Goal: Transaction & Acquisition: Purchase product/service

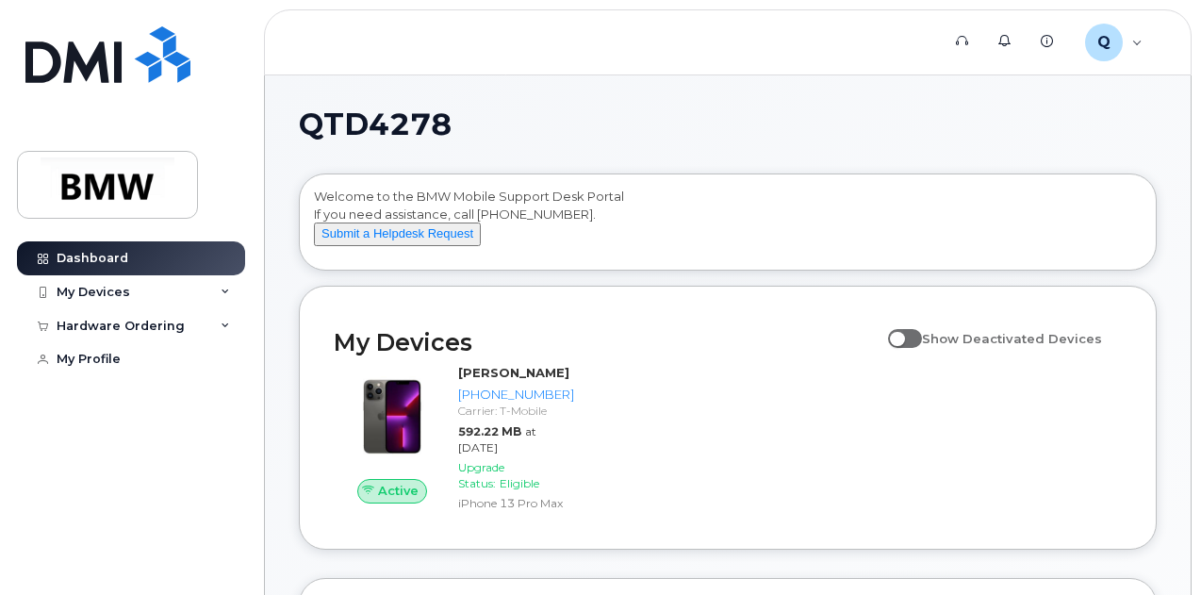
click at [922, 348] on span at bounding box center [905, 338] width 34 height 19
click at [903, 336] on input "Show Deactivated Devices" at bounding box center [895, 328] width 15 height 15
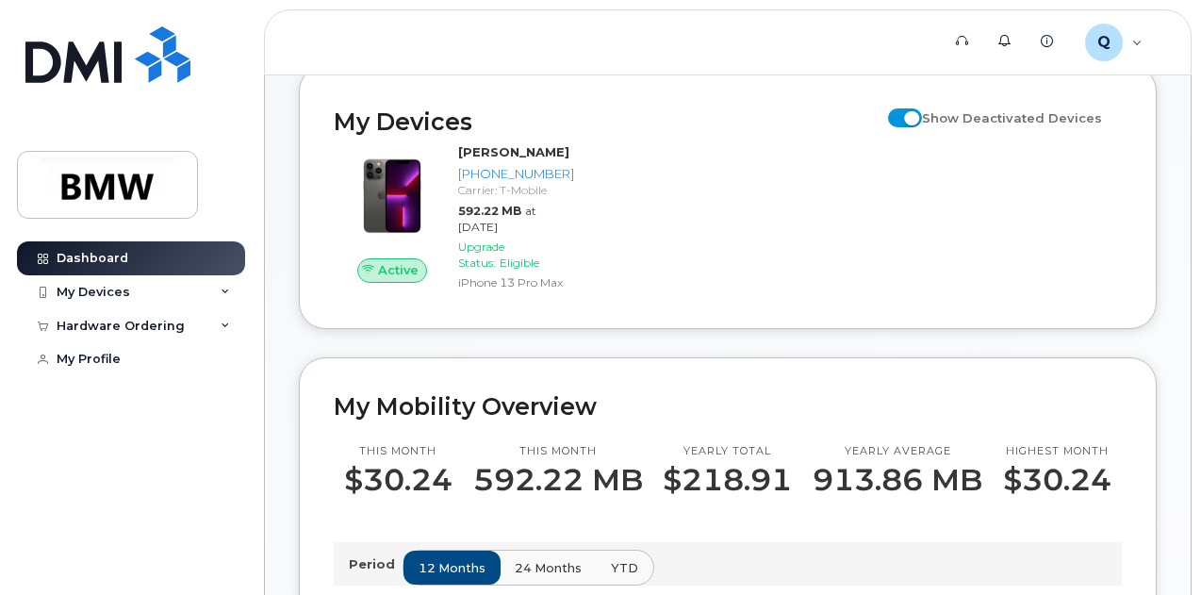
scroll to position [225, 0]
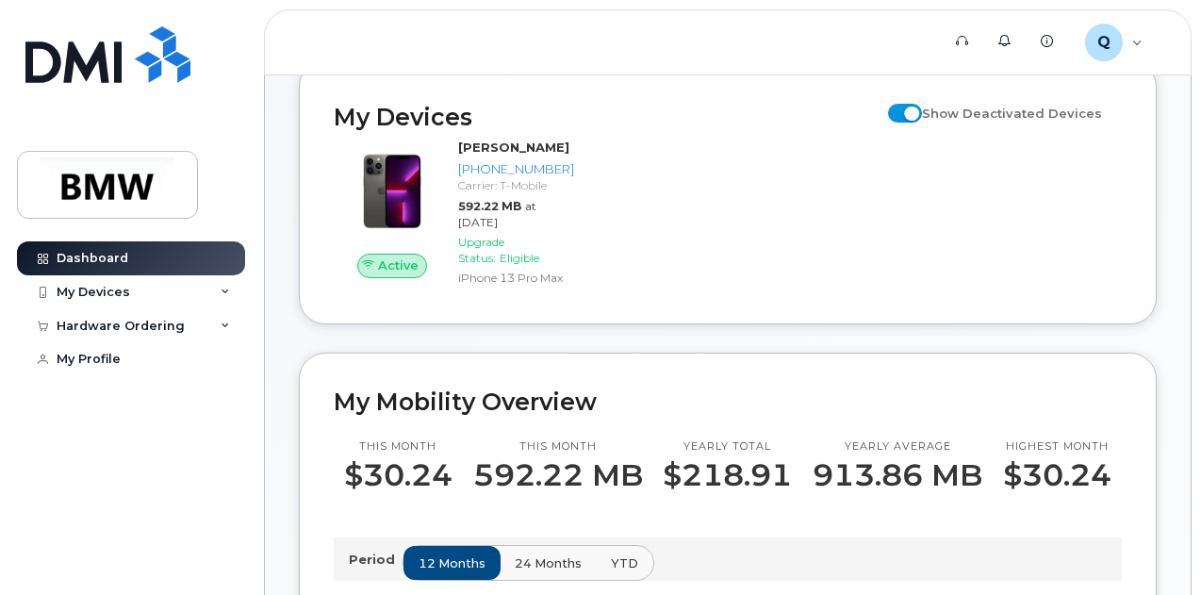
click at [903, 110] on input "Show Deactivated Devices" at bounding box center [895, 102] width 15 height 15
checkbox input "false"
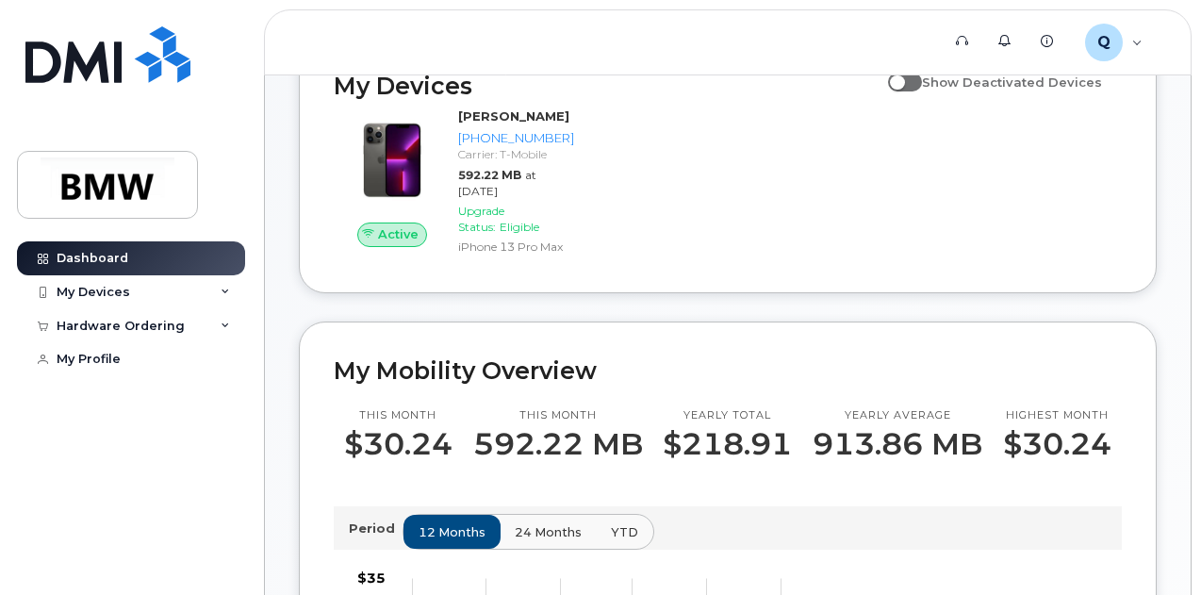
scroll to position [262, 0]
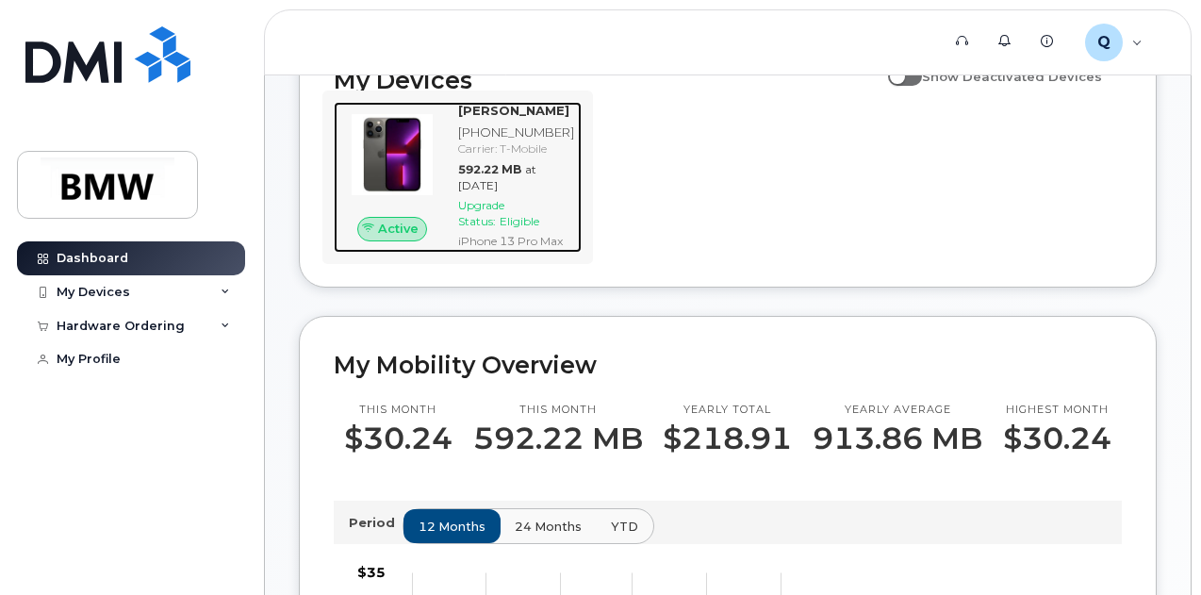
click at [507, 228] on span "Eligible" at bounding box center [520, 221] width 40 height 14
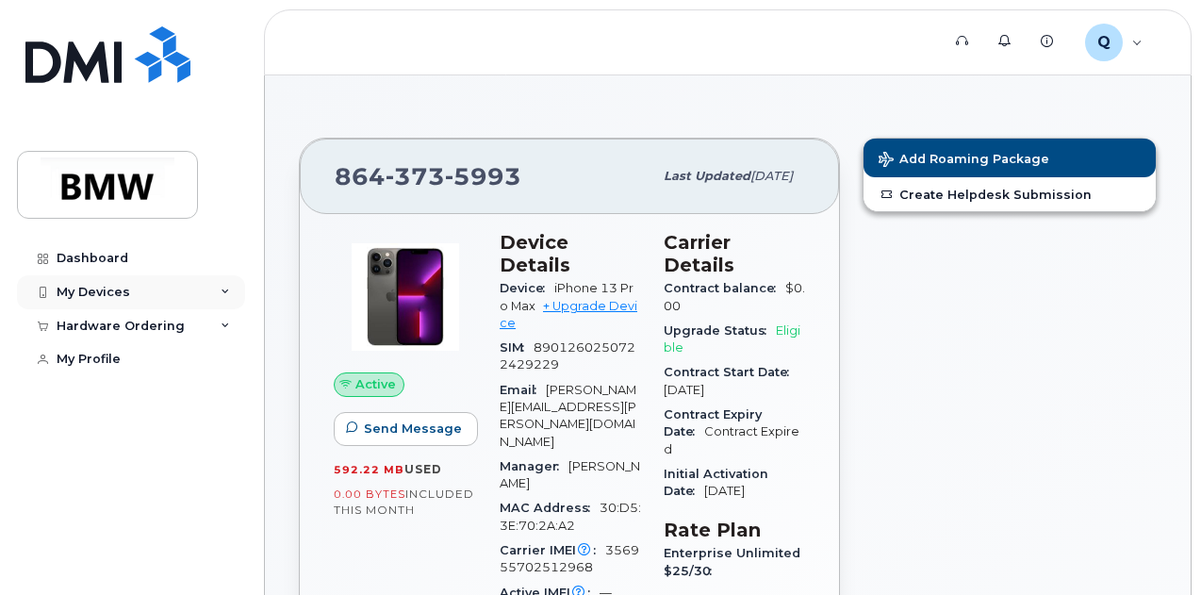
click at [94, 291] on div "My Devices" at bounding box center [94, 292] width 74 height 15
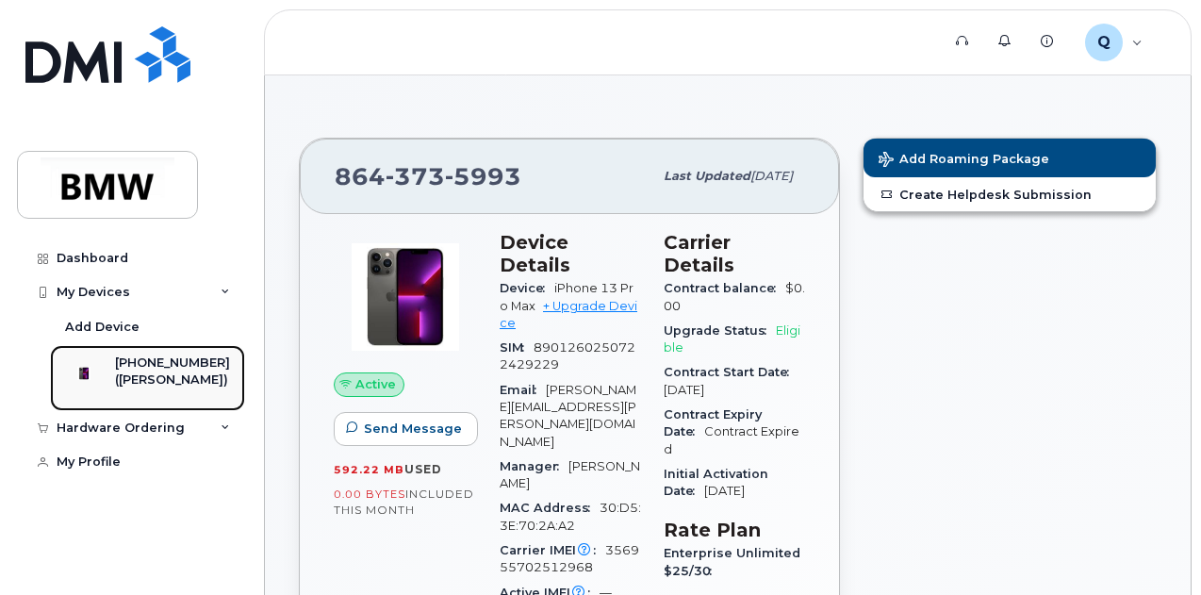
click at [93, 383] on img at bounding box center [83, 373] width 19 height 19
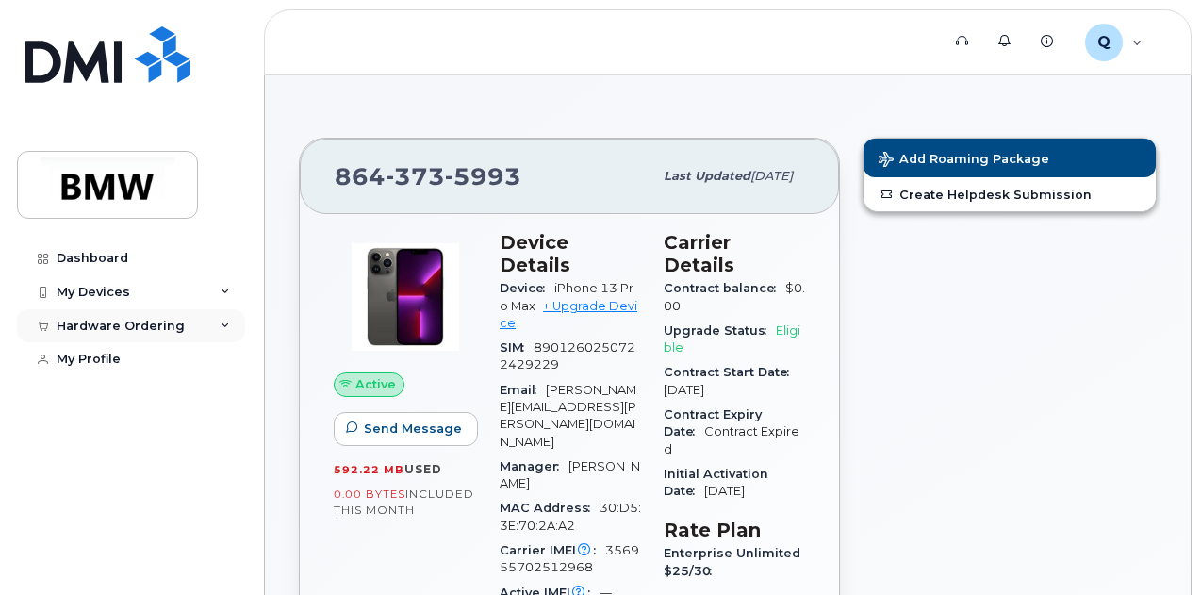
click at [189, 330] on div "Hardware Ordering" at bounding box center [131, 326] width 228 height 34
click at [169, 287] on div "My Devices" at bounding box center [131, 292] width 228 height 34
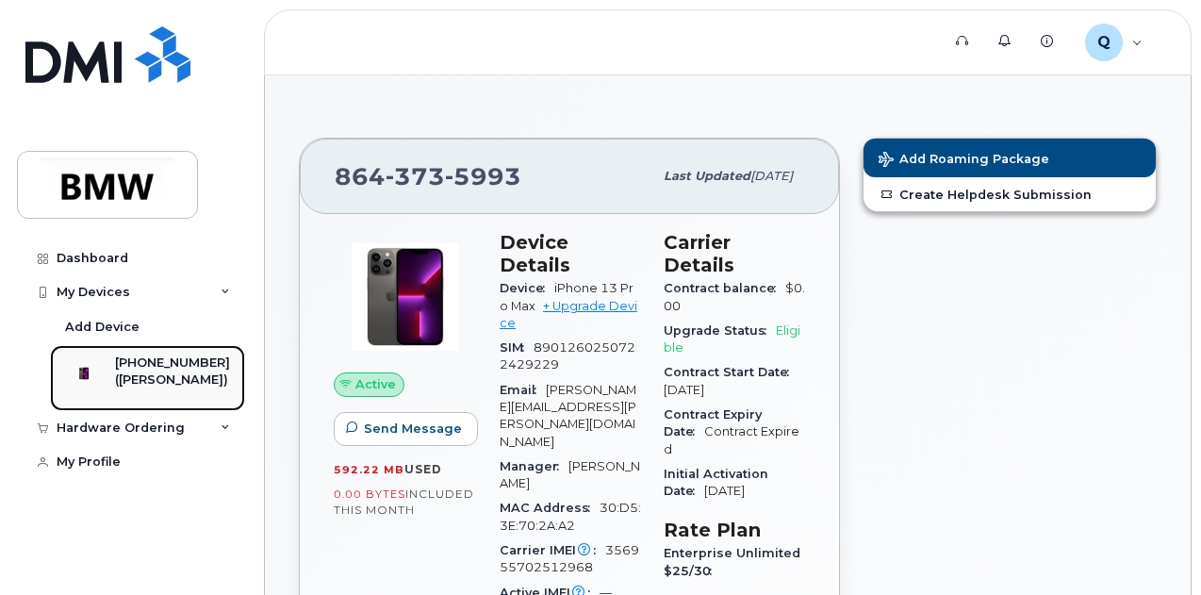
click at [168, 367] on div "[PHONE_NUMBER]" at bounding box center [172, 363] width 115 height 17
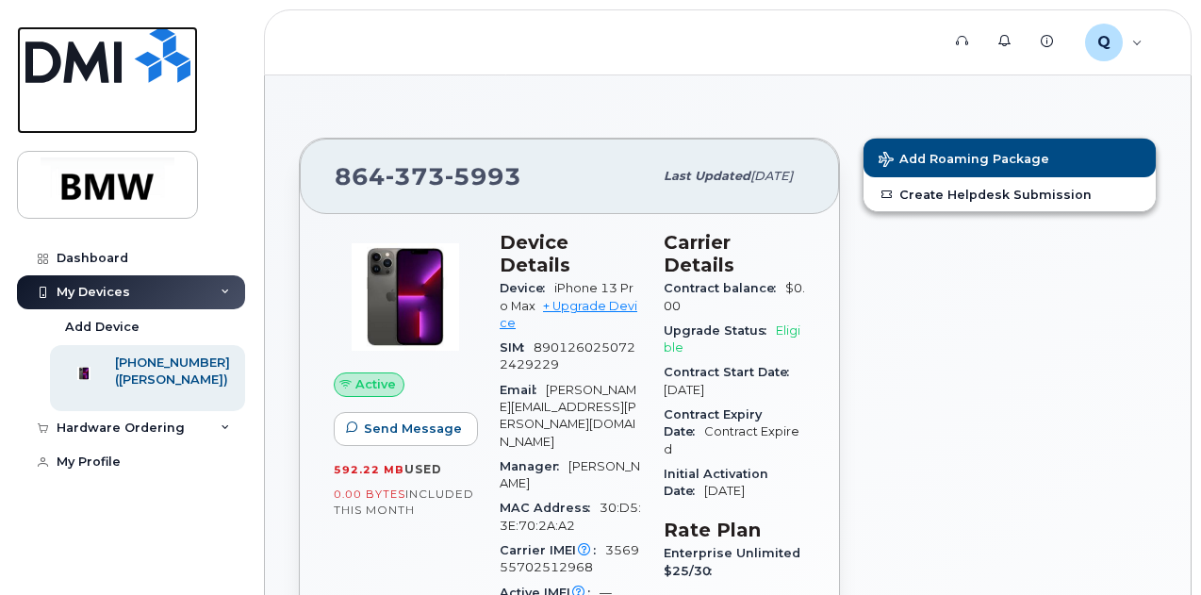
click at [118, 76] on img at bounding box center [107, 54] width 165 height 57
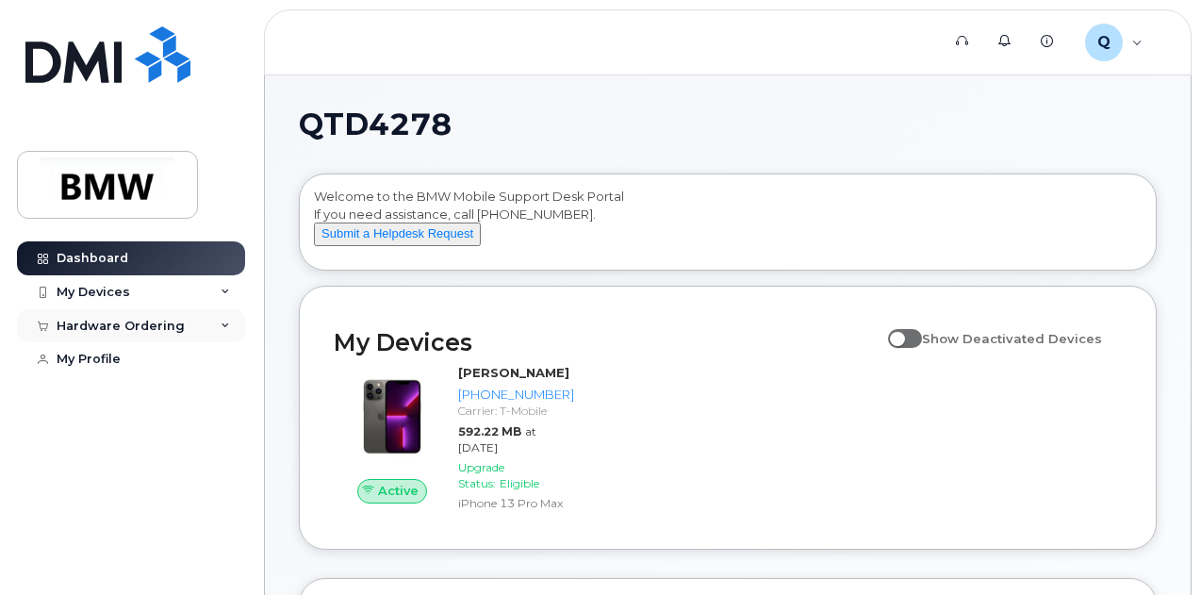
click at [227, 325] on icon at bounding box center [225, 326] width 9 height 9
click at [165, 327] on div "Hardware Ordering" at bounding box center [121, 326] width 128 height 15
click at [226, 296] on div "My Devices" at bounding box center [131, 292] width 228 height 34
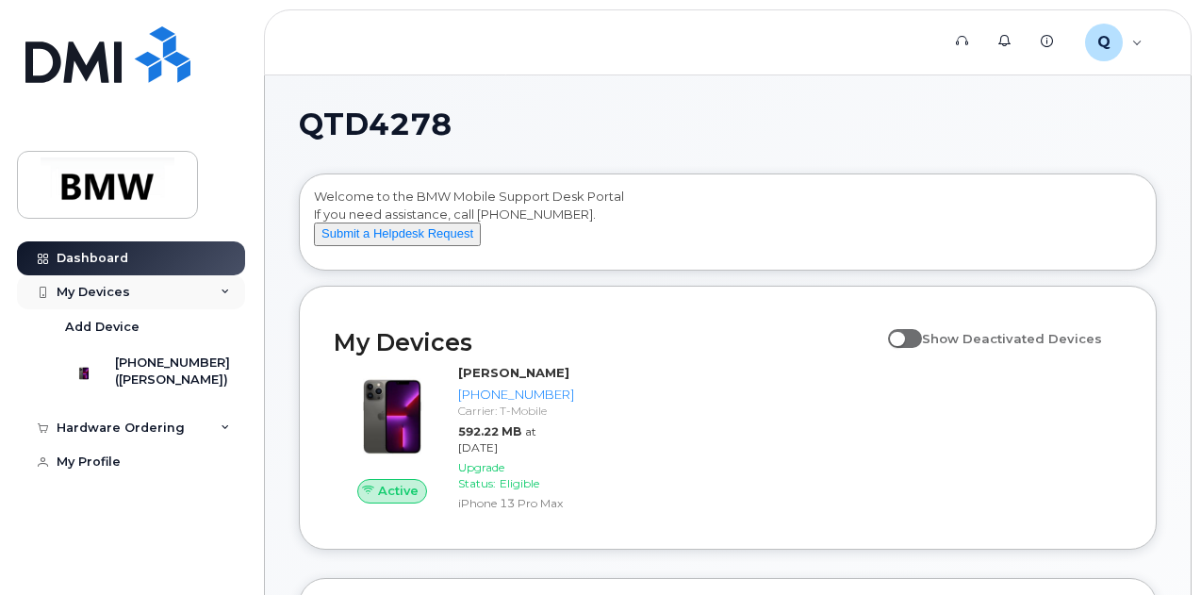
click at [226, 296] on div "My Devices" at bounding box center [131, 292] width 228 height 34
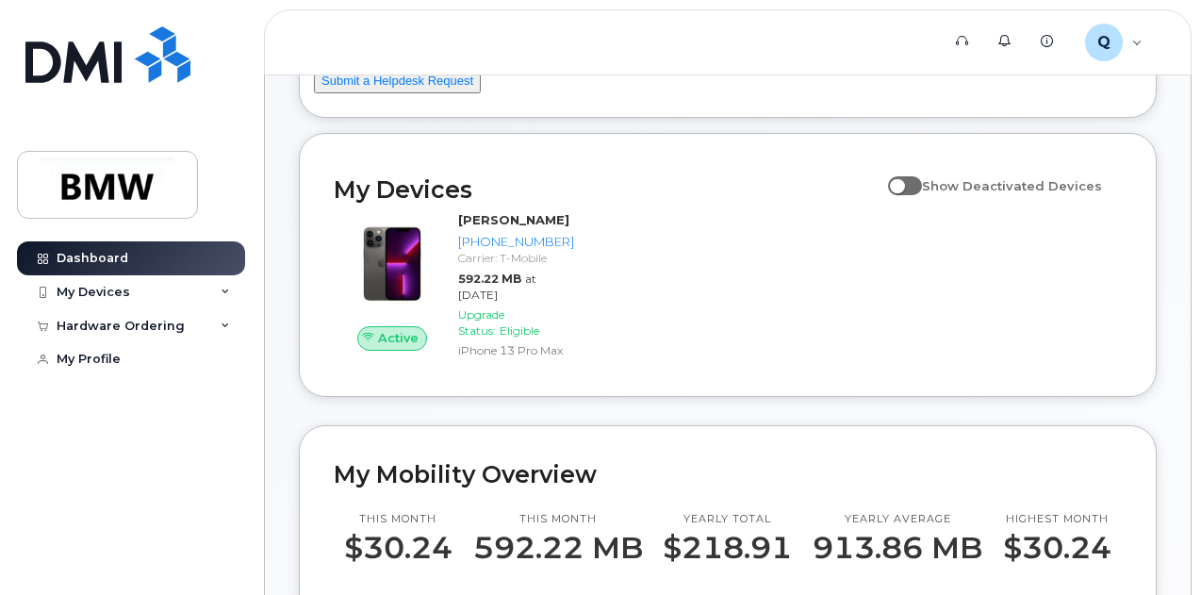
scroll to position [132, 0]
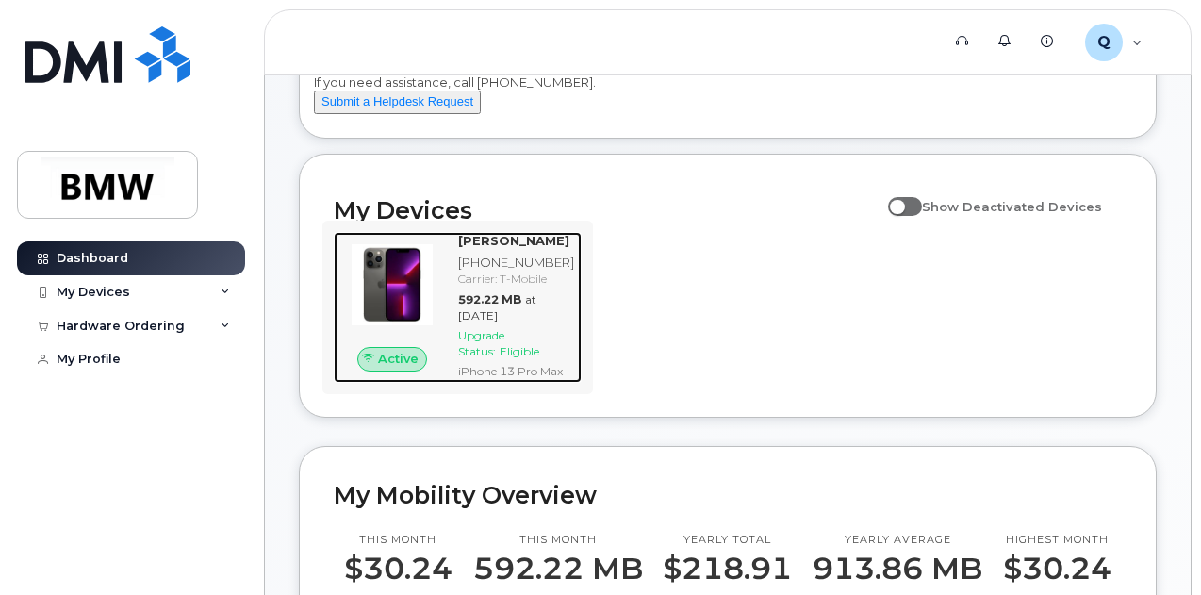
click at [509, 358] on span "Eligible" at bounding box center [520, 351] width 40 height 14
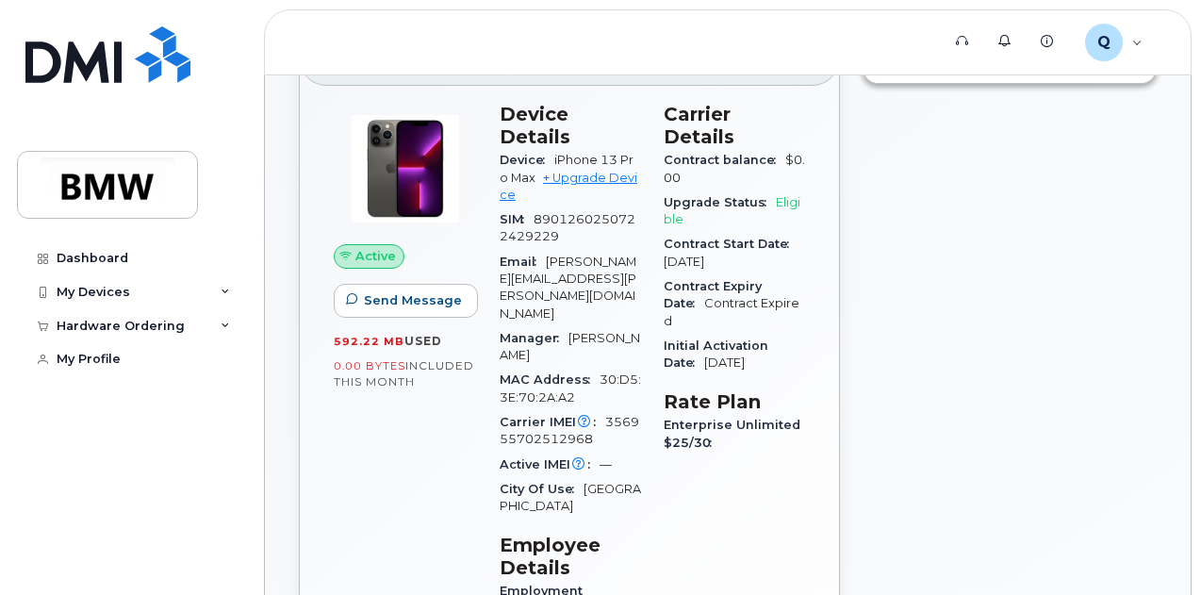
scroll to position [134, 0]
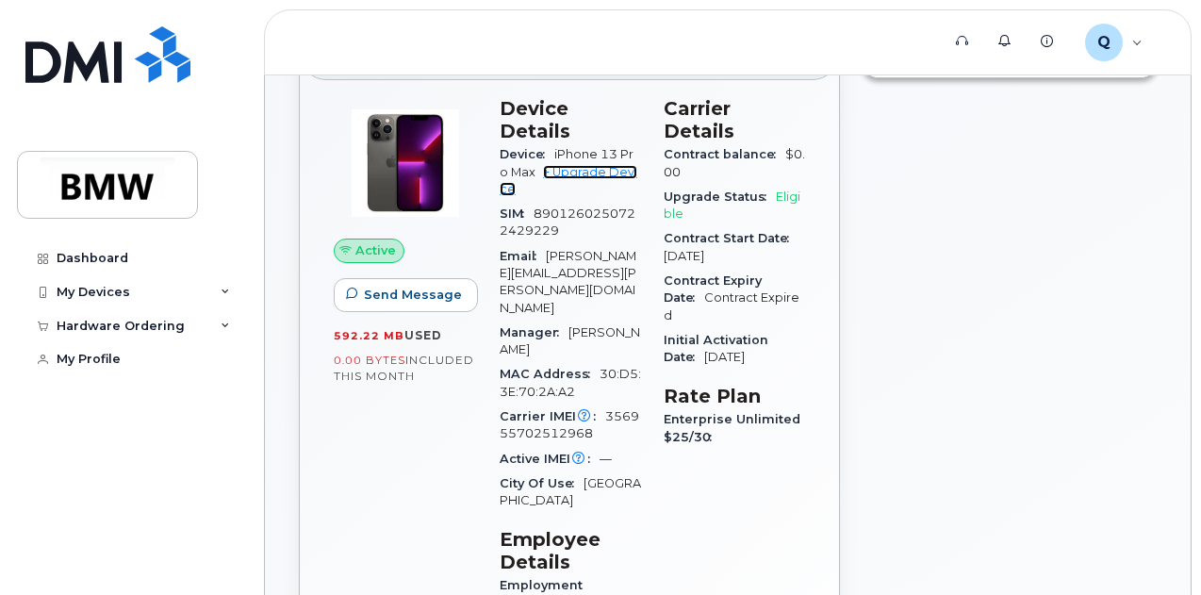
click at [617, 165] on link "+ Upgrade Device" at bounding box center [569, 180] width 138 height 31
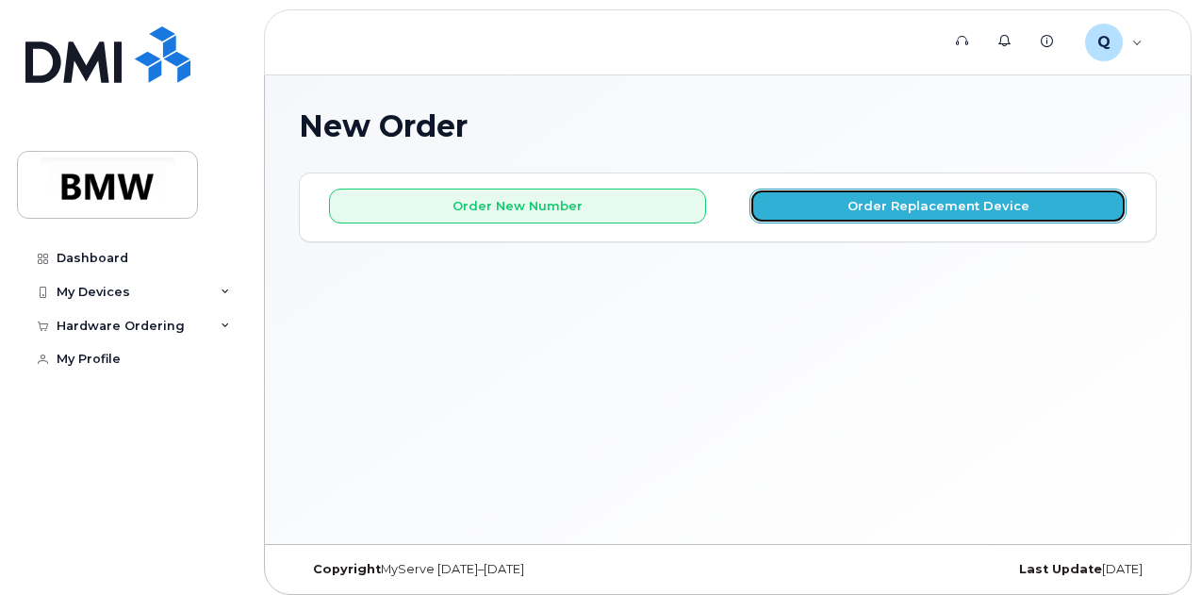
click at [899, 214] on button "Order Replacement Device" at bounding box center [938, 206] width 377 height 35
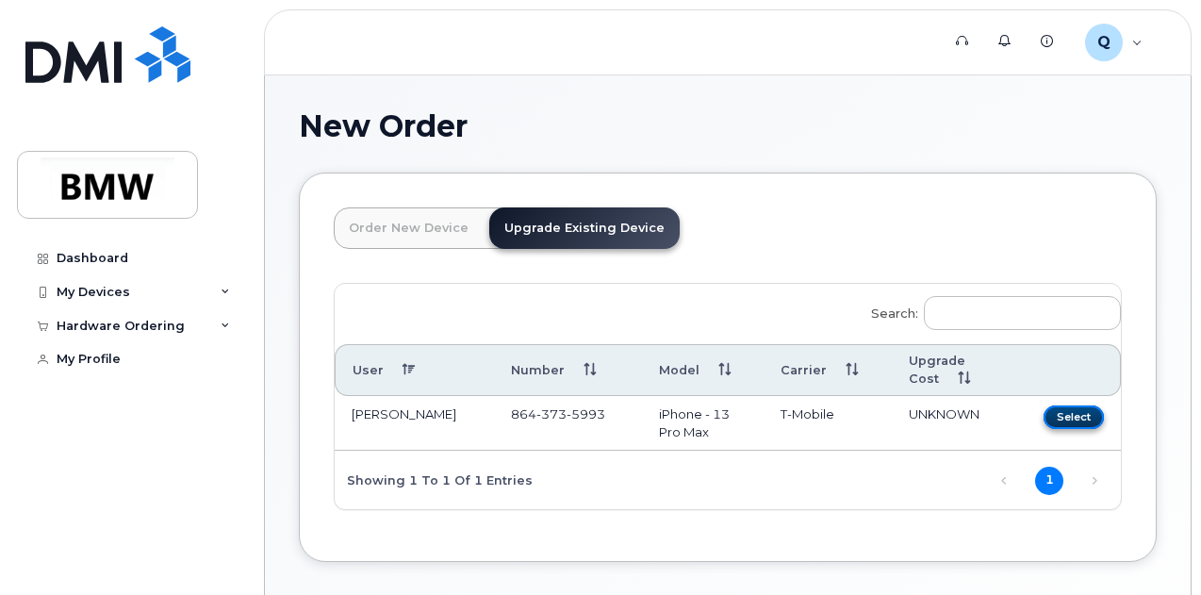
click at [1044, 413] on button "Select" at bounding box center [1074, 417] width 60 height 24
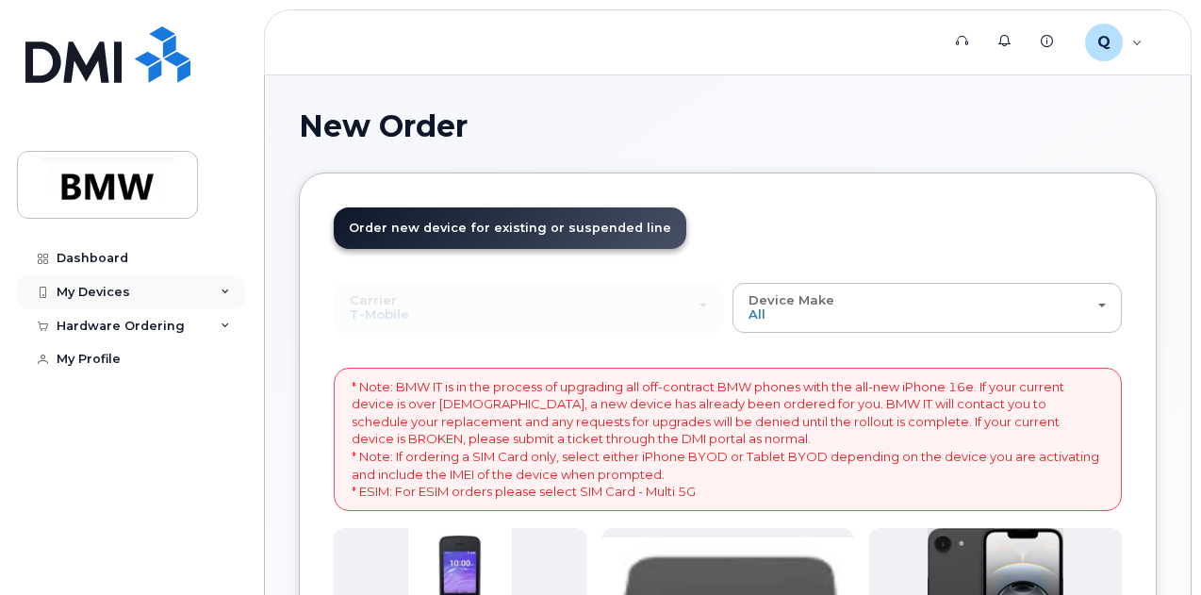
click at [68, 296] on div "My Devices" at bounding box center [94, 292] width 74 height 15
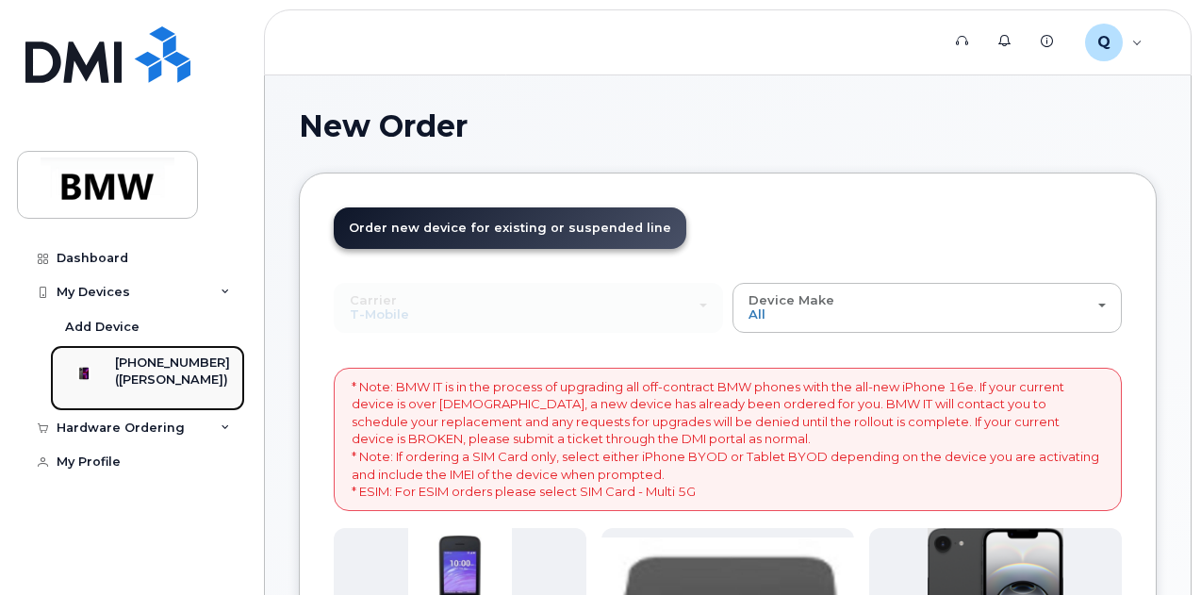
click at [143, 372] on div "([PERSON_NAME])" at bounding box center [172, 380] width 115 height 17
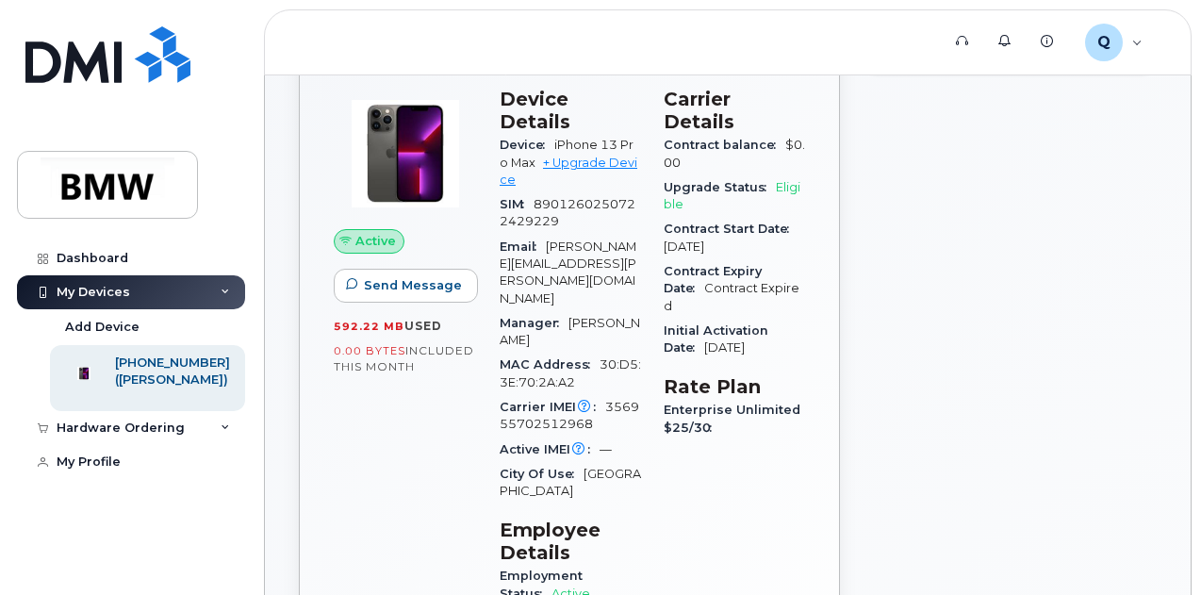
scroll to position [140, 0]
